Goal: Task Accomplishment & Management: Use online tool/utility

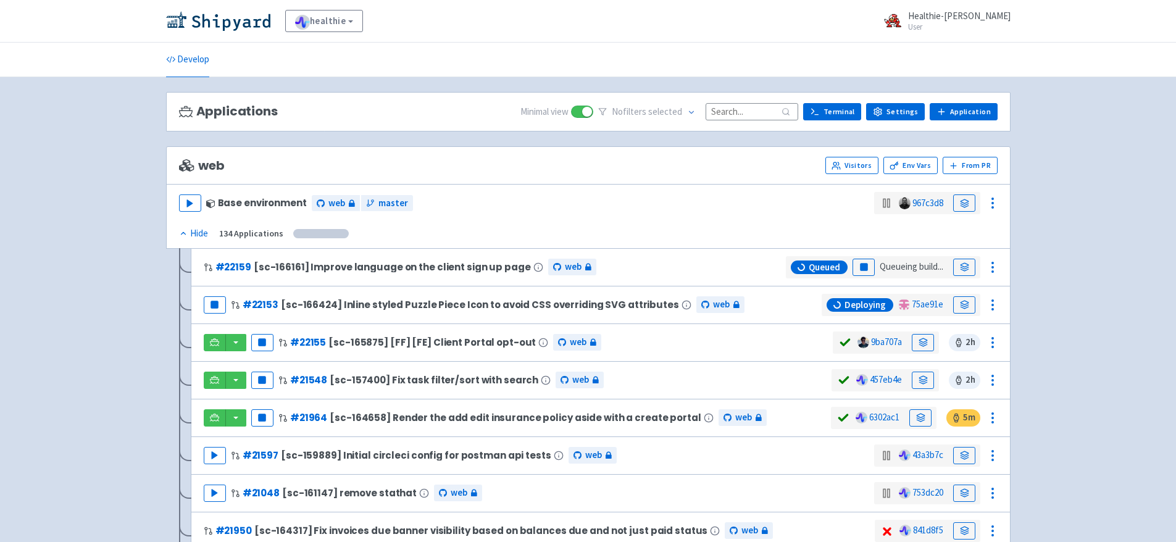
click at [757, 115] on input at bounding box center [751, 111] width 93 height 17
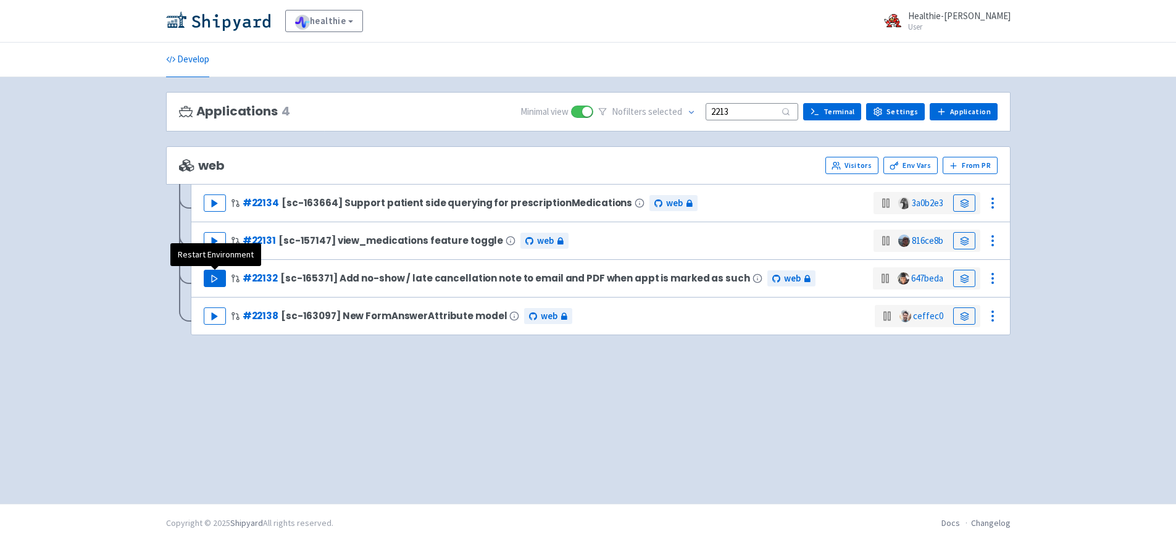
type input "2213"
click at [209, 278] on button "Play" at bounding box center [215, 278] width 22 height 17
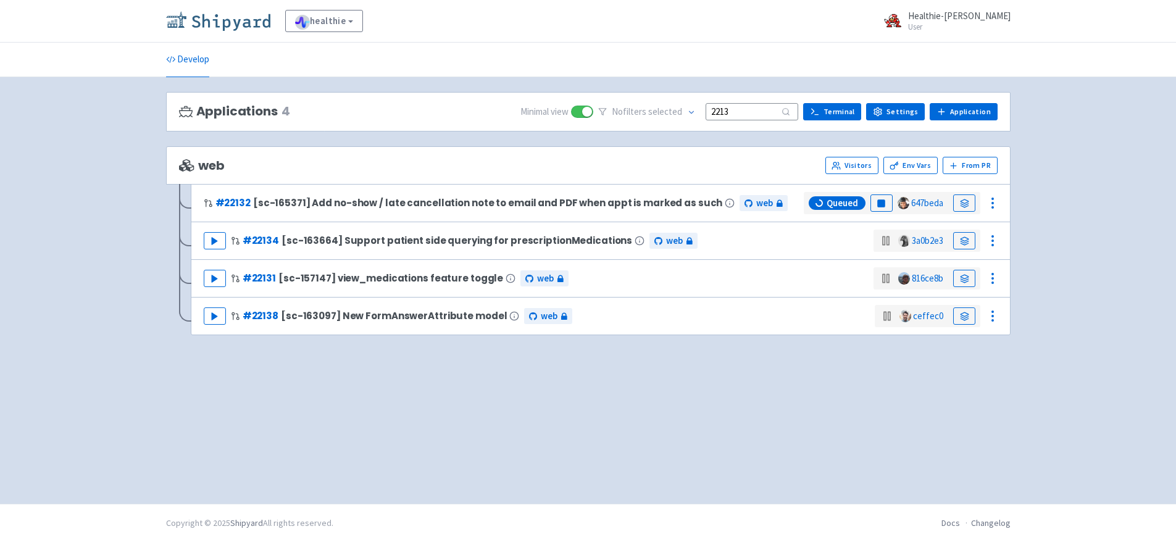
click at [246, 28] on img at bounding box center [218, 21] width 104 height 20
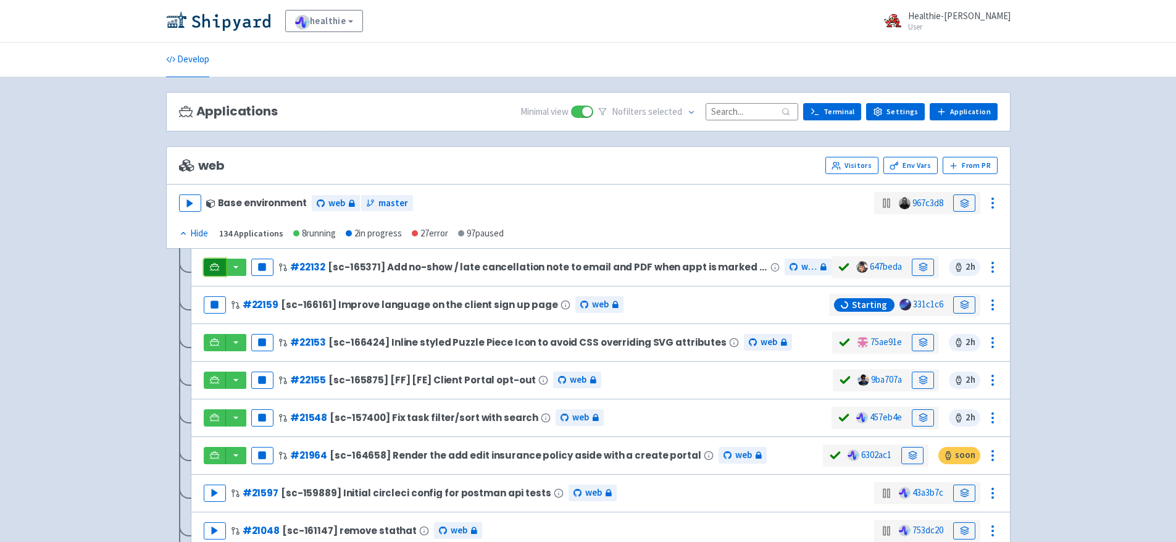
click at [216, 265] on icon at bounding box center [214, 266] width 9 height 9
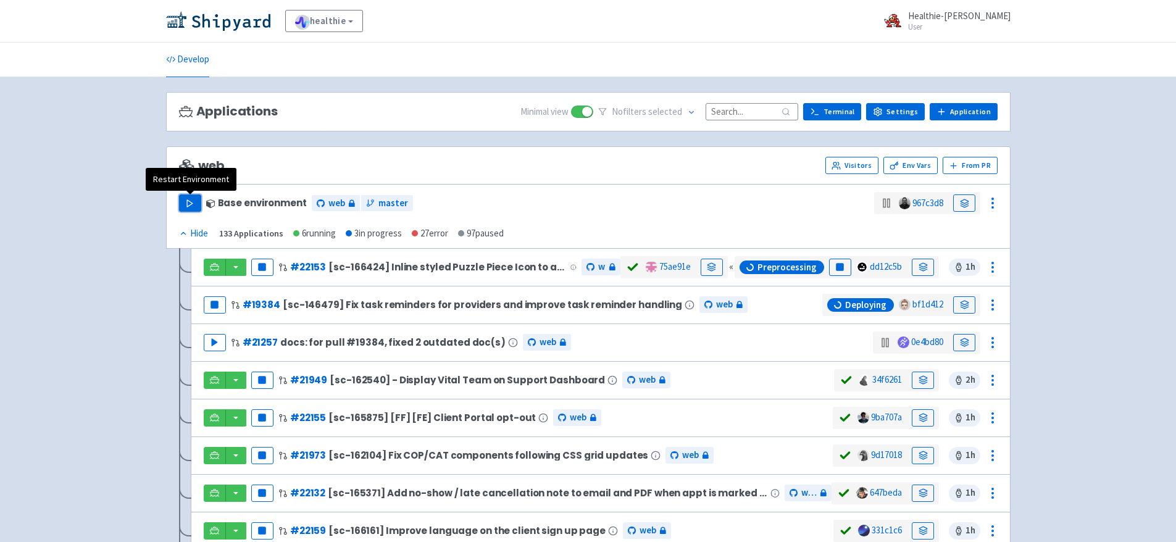
click at [188, 201] on polygon "button" at bounding box center [190, 202] width 6 height 7
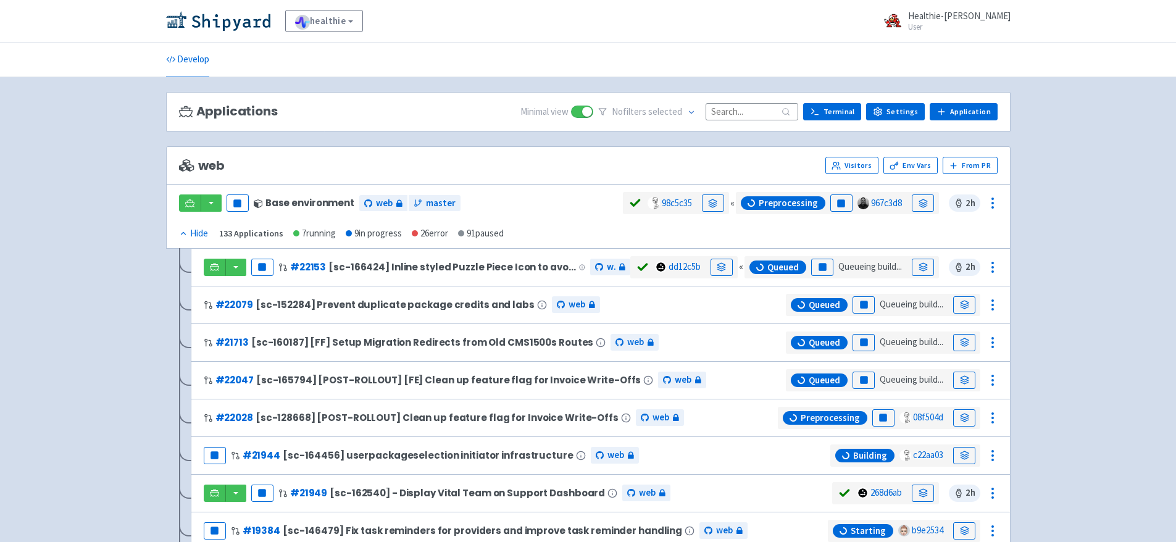
click at [799, 231] on div "Pause Base environment web master 98c5c35 « Preprocessing Pause 967c3d8 2 h Hid…" at bounding box center [588, 216] width 844 height 65
click at [190, 206] on icon at bounding box center [190, 206] width 10 height 1
